Goal: Task Accomplishment & Management: Use online tool/utility

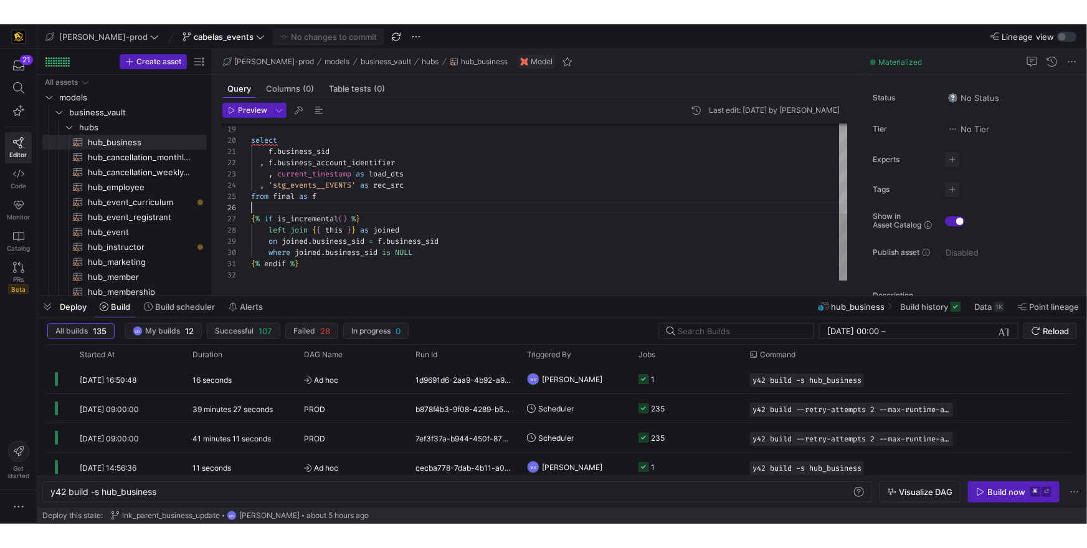
scroll to position [56, 0]
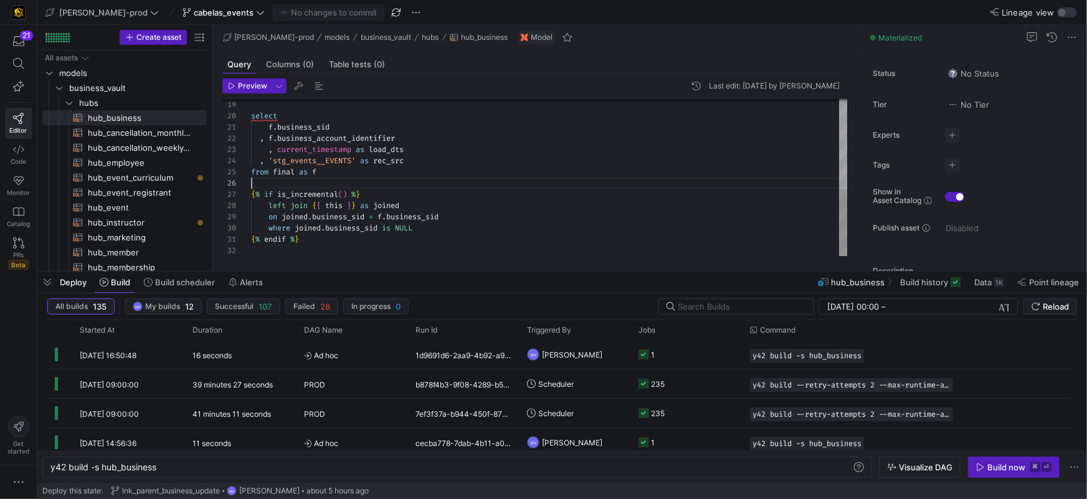
click at [462, 184] on div "select f . business_sid , f . business_account_identifier , current_timestamp a…" at bounding box center [549, 71] width 597 height 369
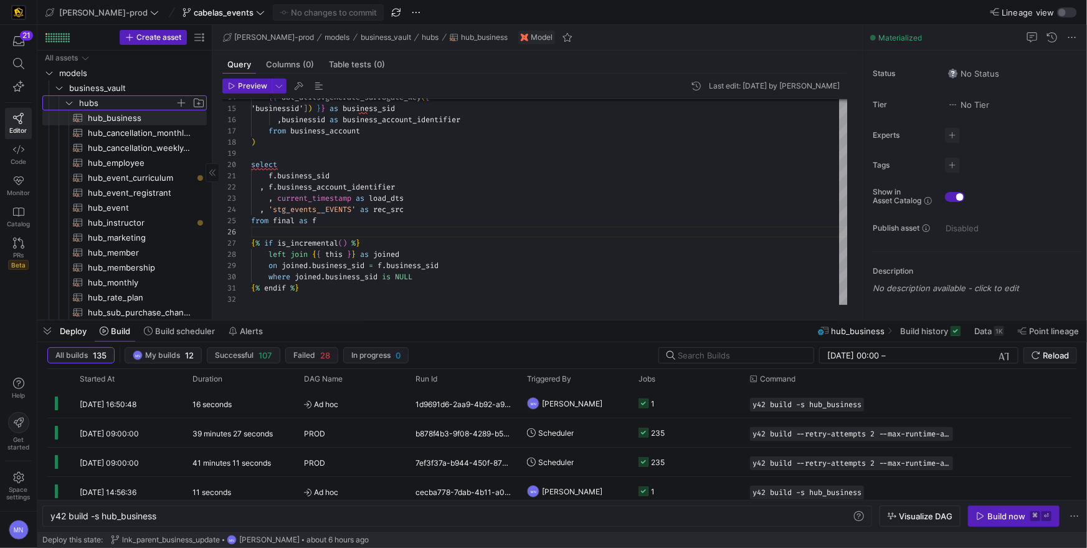
click at [71, 105] on icon "Press SPACE to select this row." at bounding box center [69, 102] width 9 height 7
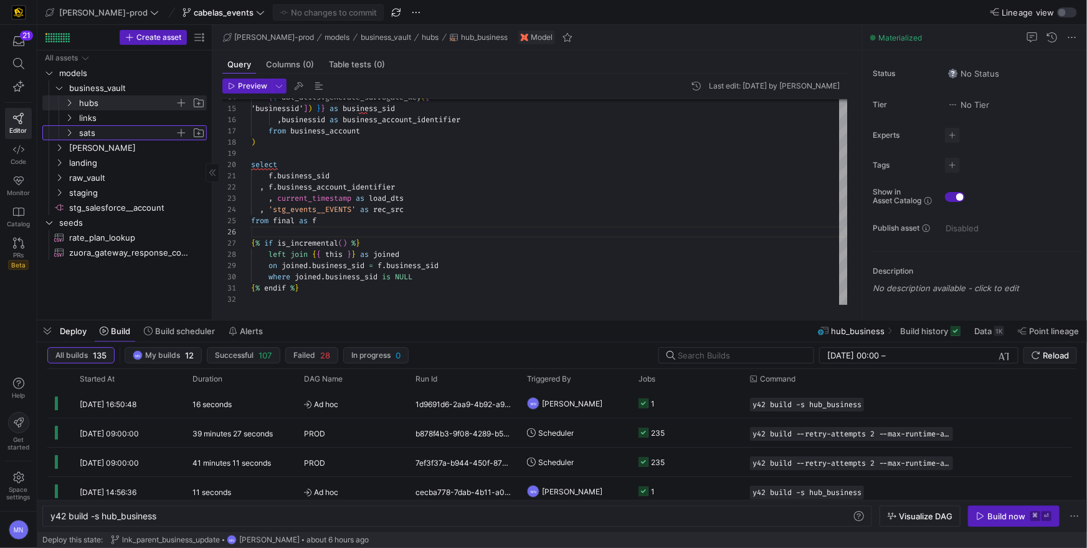
click at [65, 131] on icon "Press SPACE to select this row." at bounding box center [69, 132] width 9 height 7
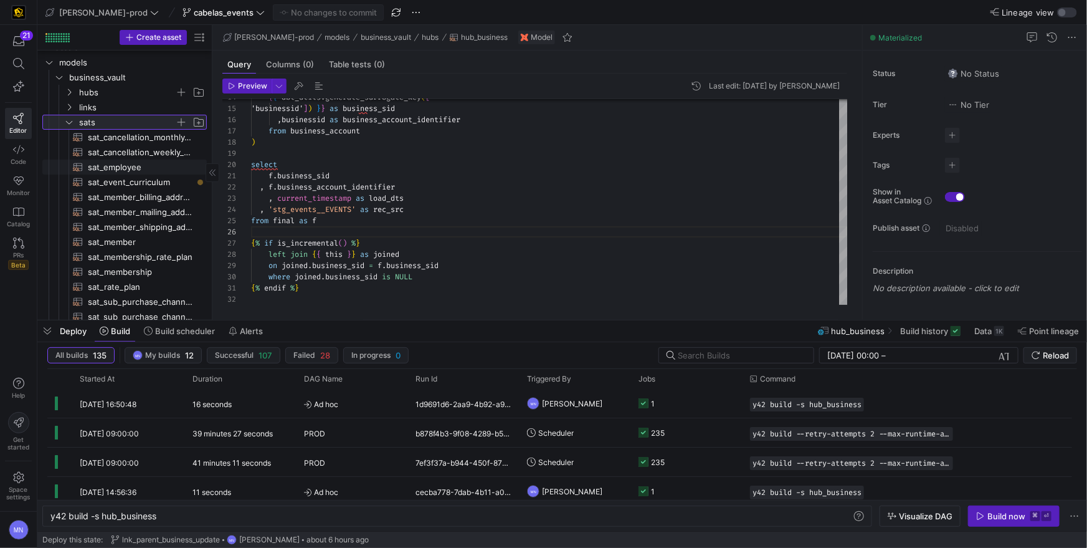
scroll to position [12, 0]
click at [120, 177] on span "sat_event_curriculum​​​​​​​​​​" at bounding box center [140, 181] width 105 height 14
type textarea "{{ config( materialized='incremental' ) }} with sat_event_curriculum as ( selec…"
type textarea "y42 build -s sat_event_curriculum"
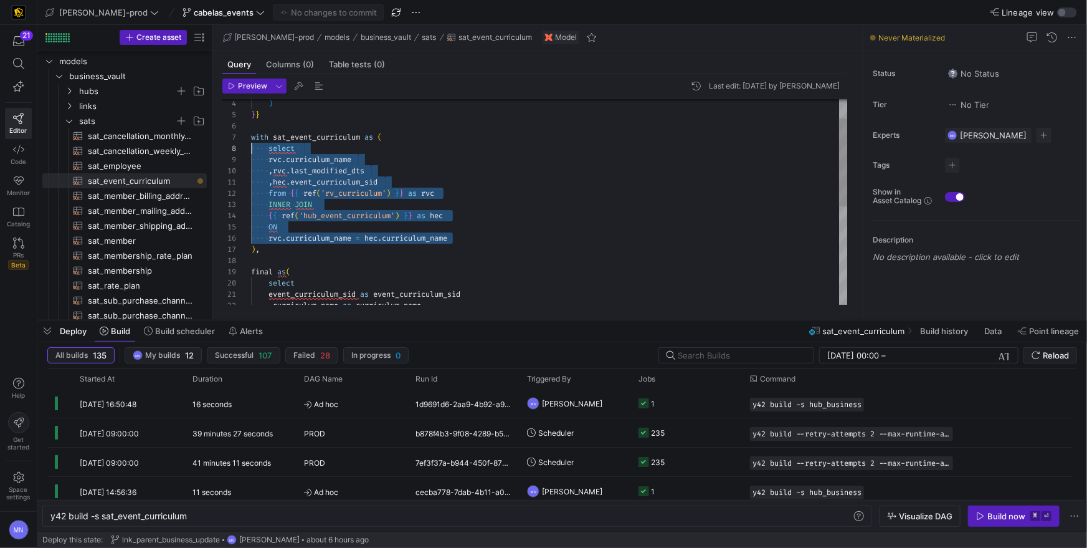
scroll to position [78, 0]
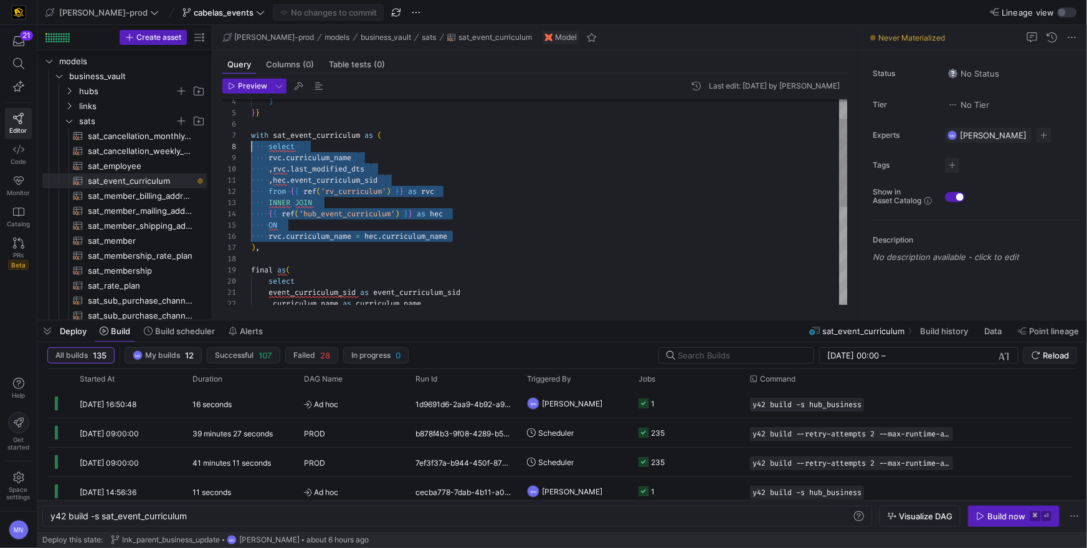
drag, startPoint x: 464, startPoint y: 233, endPoint x: 252, endPoint y: 154, distance: 226.5
click at [247, 151] on div "19 20 21 22 18 17 16 15 14 13 11 12 9 10 8 7 6 5 4 final as ( select event_curr…" at bounding box center [534, 202] width 625 height 206
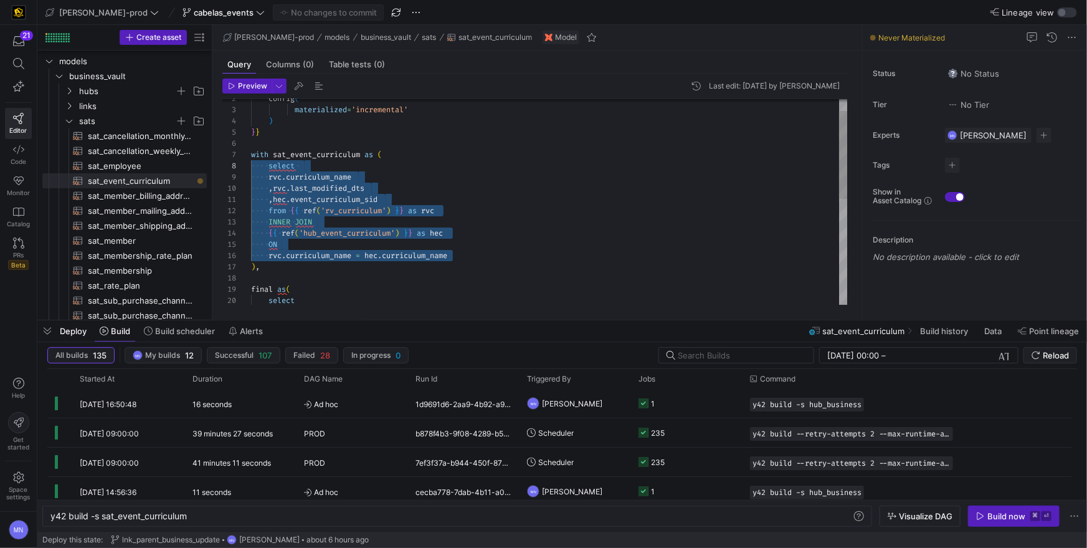
click at [278, 178] on span "rvc" at bounding box center [274, 177] width 13 height 10
drag, startPoint x: 471, startPoint y: 256, endPoint x: 260, endPoint y: 173, distance: 226.8
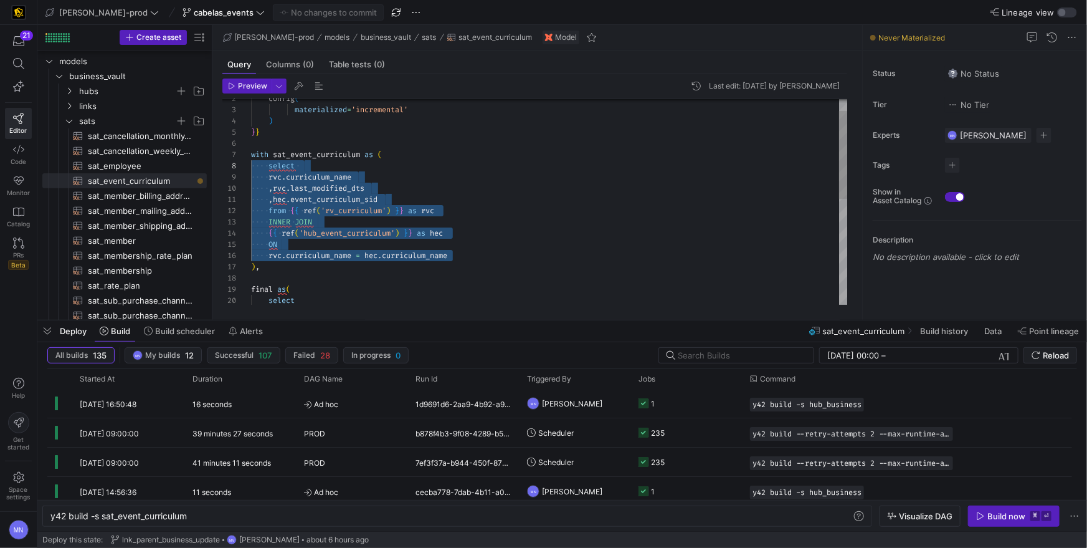
click at [247, 169] on div "19 20 18 17 16 15 14 13 11 12 9 10 8 7 6 5 4 3 2 final as ( select ) , rvc . cu…" at bounding box center [534, 202] width 625 height 206
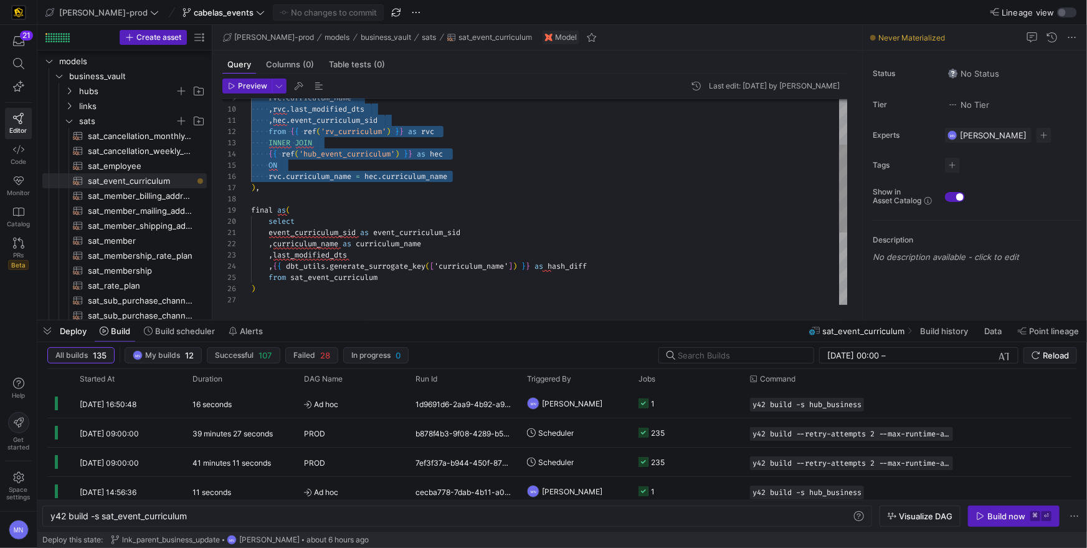
type textarea "event_curriculum_sid as event_curriculum_sid ,curriculum_name as curriculum_nam…"
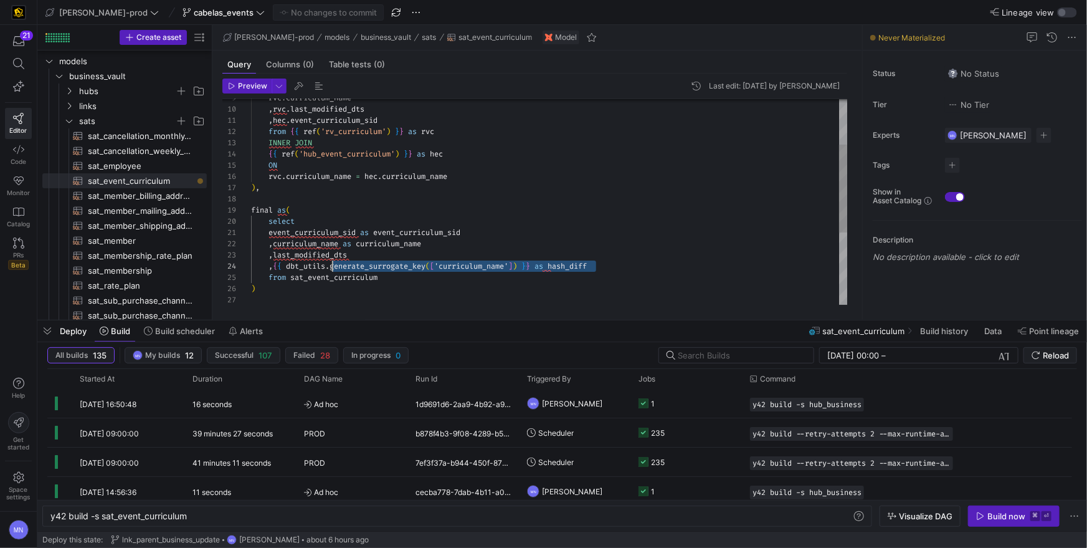
scroll to position [34, 22]
drag, startPoint x: 615, startPoint y: 265, endPoint x: 285, endPoint y: 262, distance: 330.2
click at [272, 265] on div ", { { dbt_utils . generate_surrogate_key ( [ 'curriculum_name' ] ) } } as hash_…" at bounding box center [549, 265] width 597 height 11
